Goal: Information Seeking & Learning: Check status

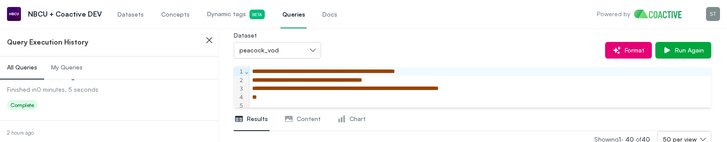
scroll to position [125, 0]
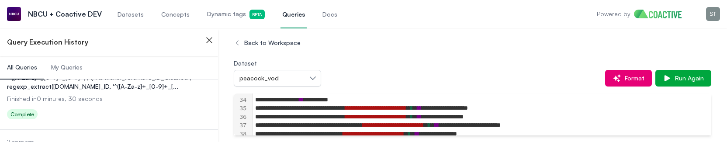
scroll to position [534, 0]
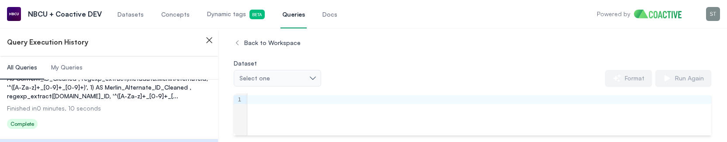
scroll to position [5835, 0]
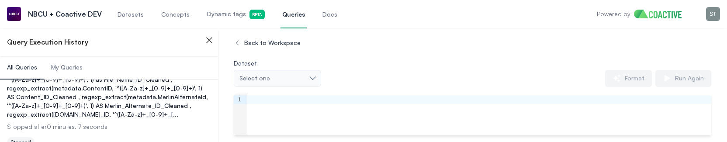
scroll to position [6029, 0]
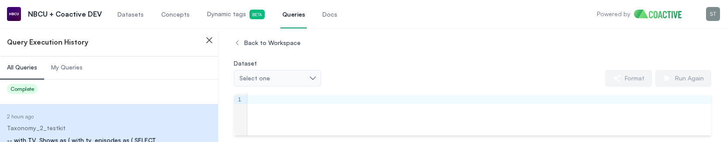
scroll to position [6066, 0]
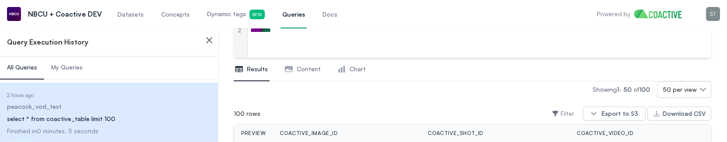
scroll to position [196, 0]
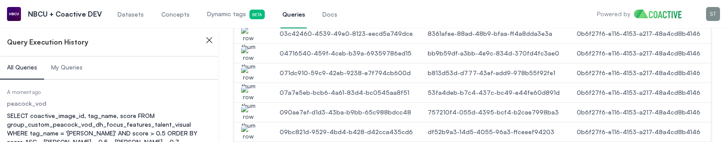
scroll to position [52, 0]
